Goal: Task Accomplishment & Management: Complete application form

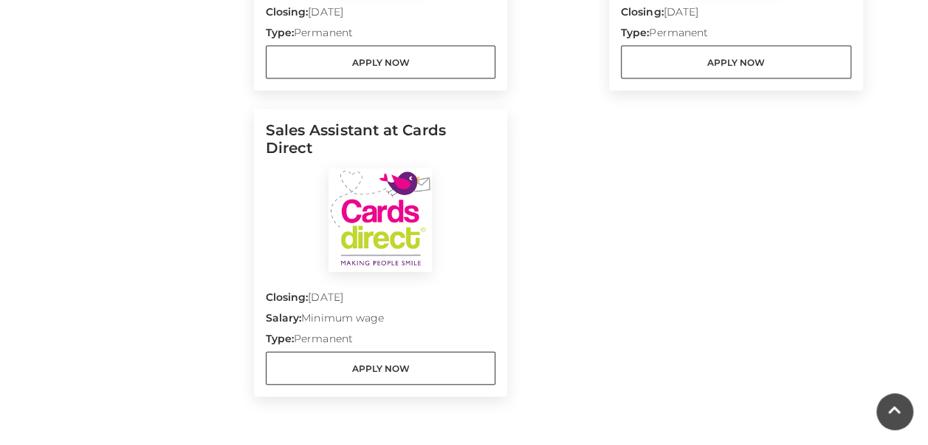
scroll to position [1699, 0]
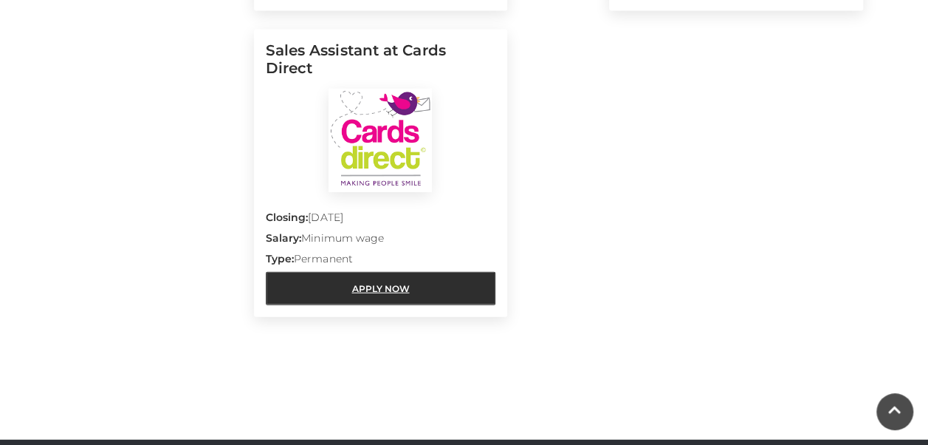
click at [379, 272] on link "Apply Now" at bounding box center [381, 288] width 230 height 33
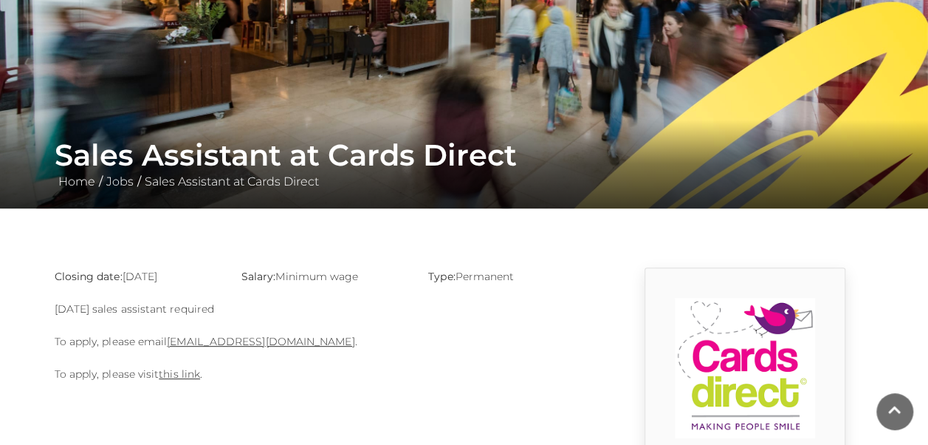
scroll to position [295, 0]
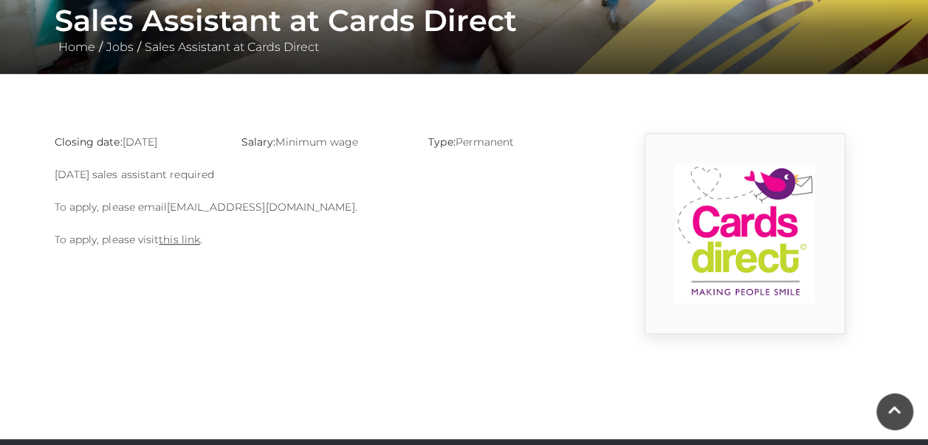
drag, startPoint x: 168, startPoint y: 203, endPoint x: 329, endPoint y: 207, distance: 161.0
click at [329, 207] on p "To apply, please email basingstoke@cardsdirect.co.uk ." at bounding box center [324, 207] width 539 height 18
drag, startPoint x: 329, startPoint y: 207, endPoint x: 264, endPoint y: 205, distance: 64.3
copy link "basingstoke@cardsdirect.co.uk"
